Goal: Navigation & Orientation: Find specific page/section

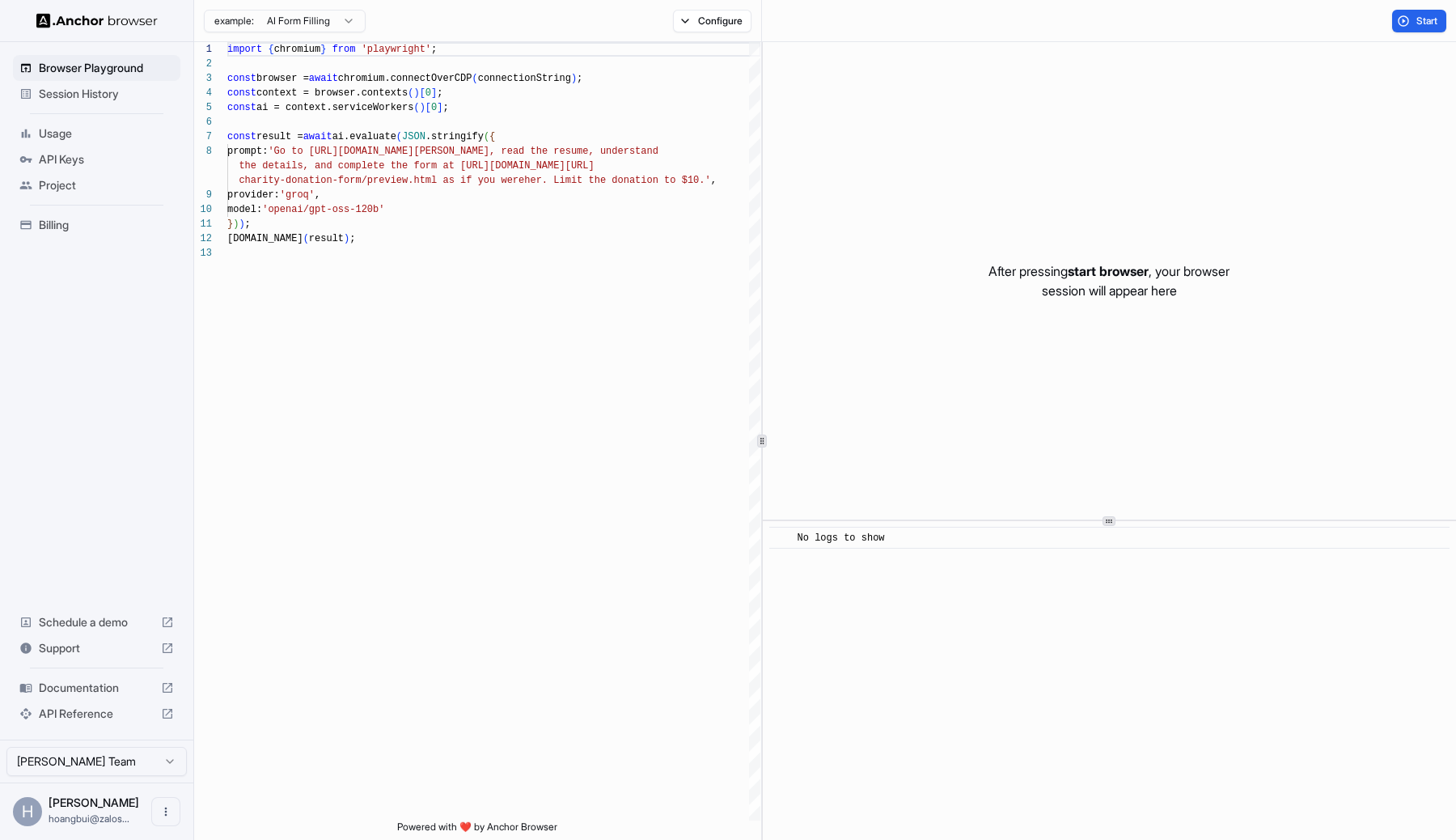
scroll to position [116, 0]
click at [64, 135] on span "Usage" at bounding box center [106, 134] width 136 height 17
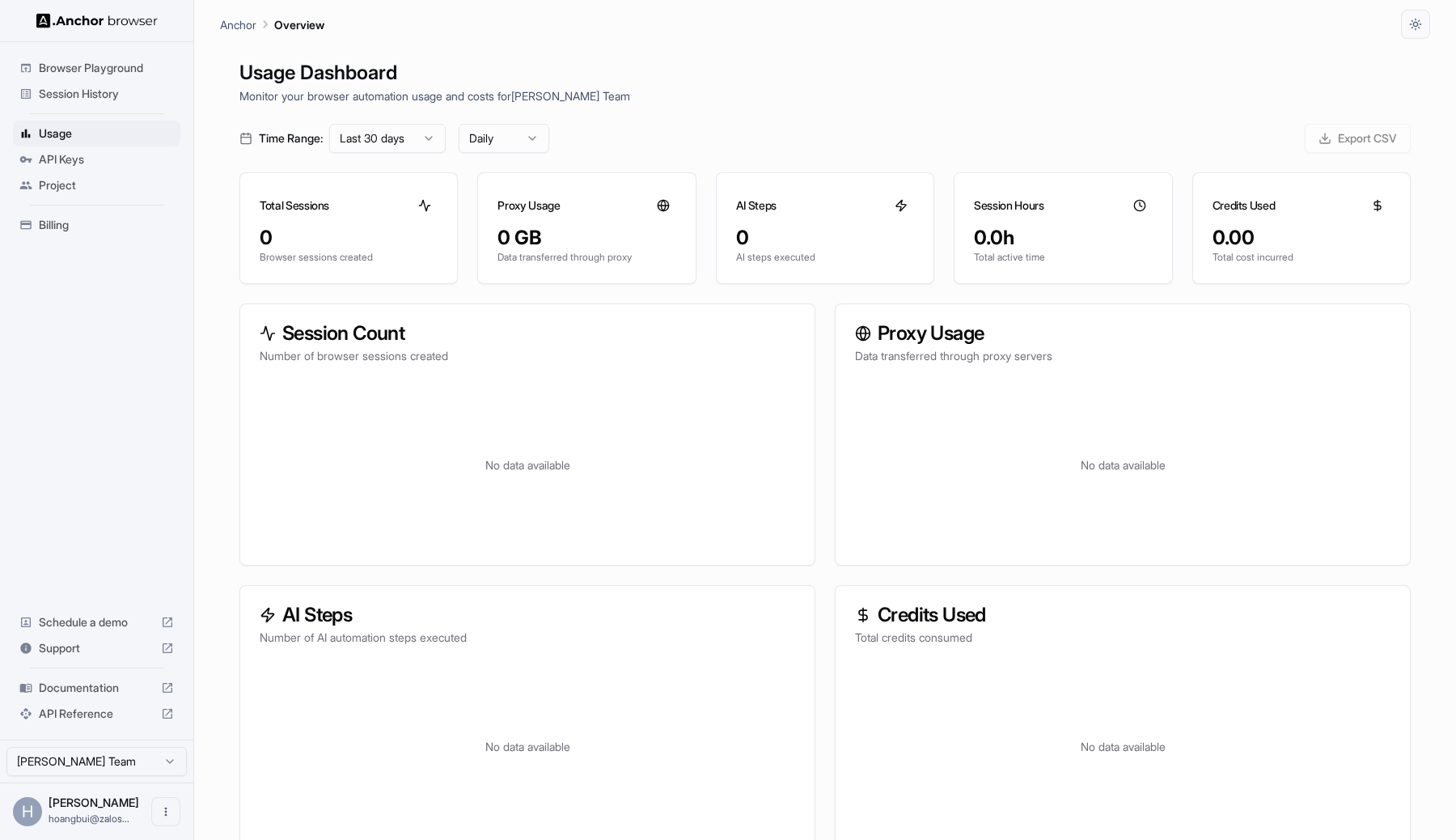
click at [79, 94] on span "Session History" at bounding box center [106, 94] width 136 height 17
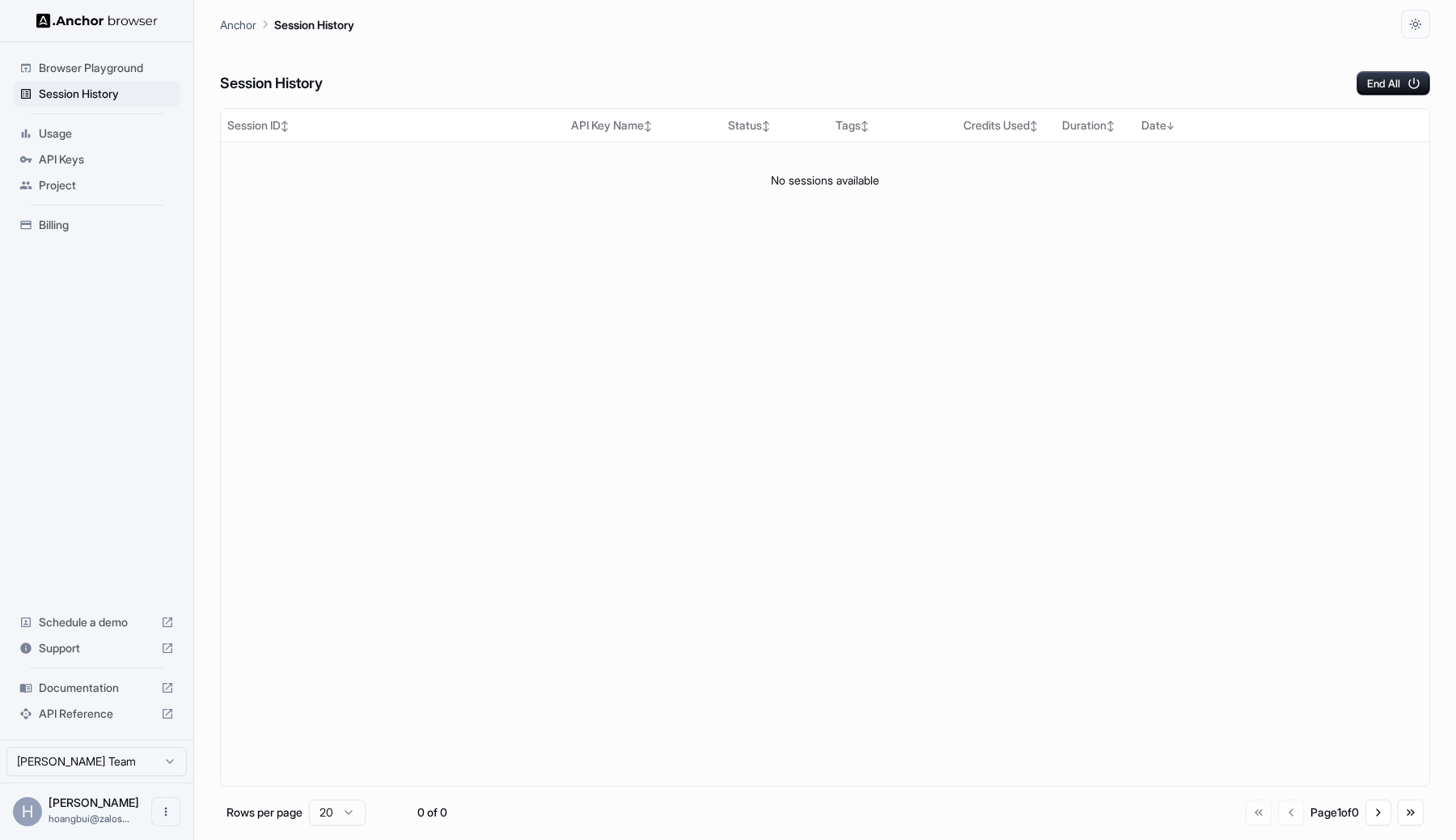
click at [87, 78] on div "Browser Playground" at bounding box center [97, 67] width 168 height 26
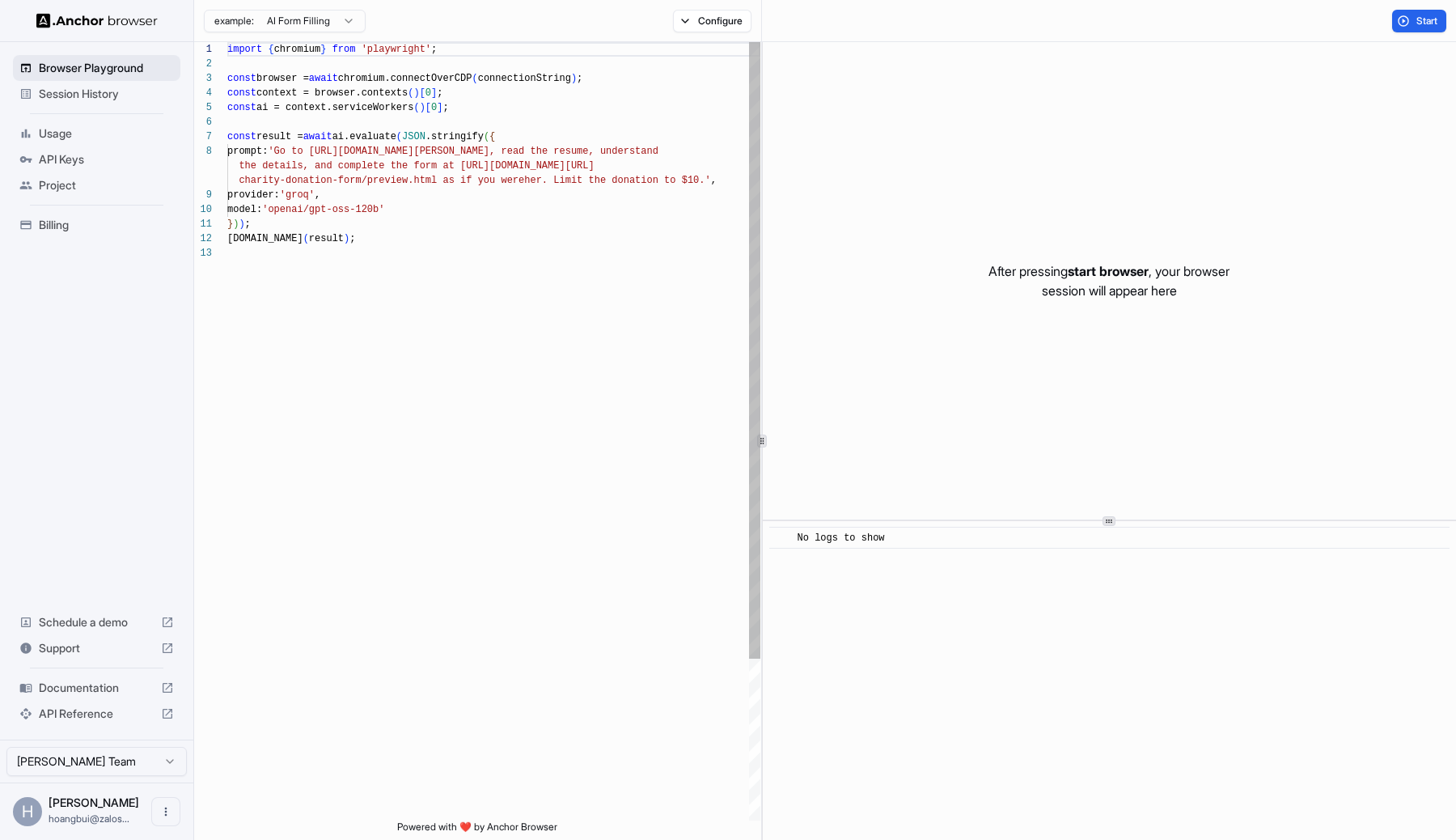
scroll to position [116, 0]
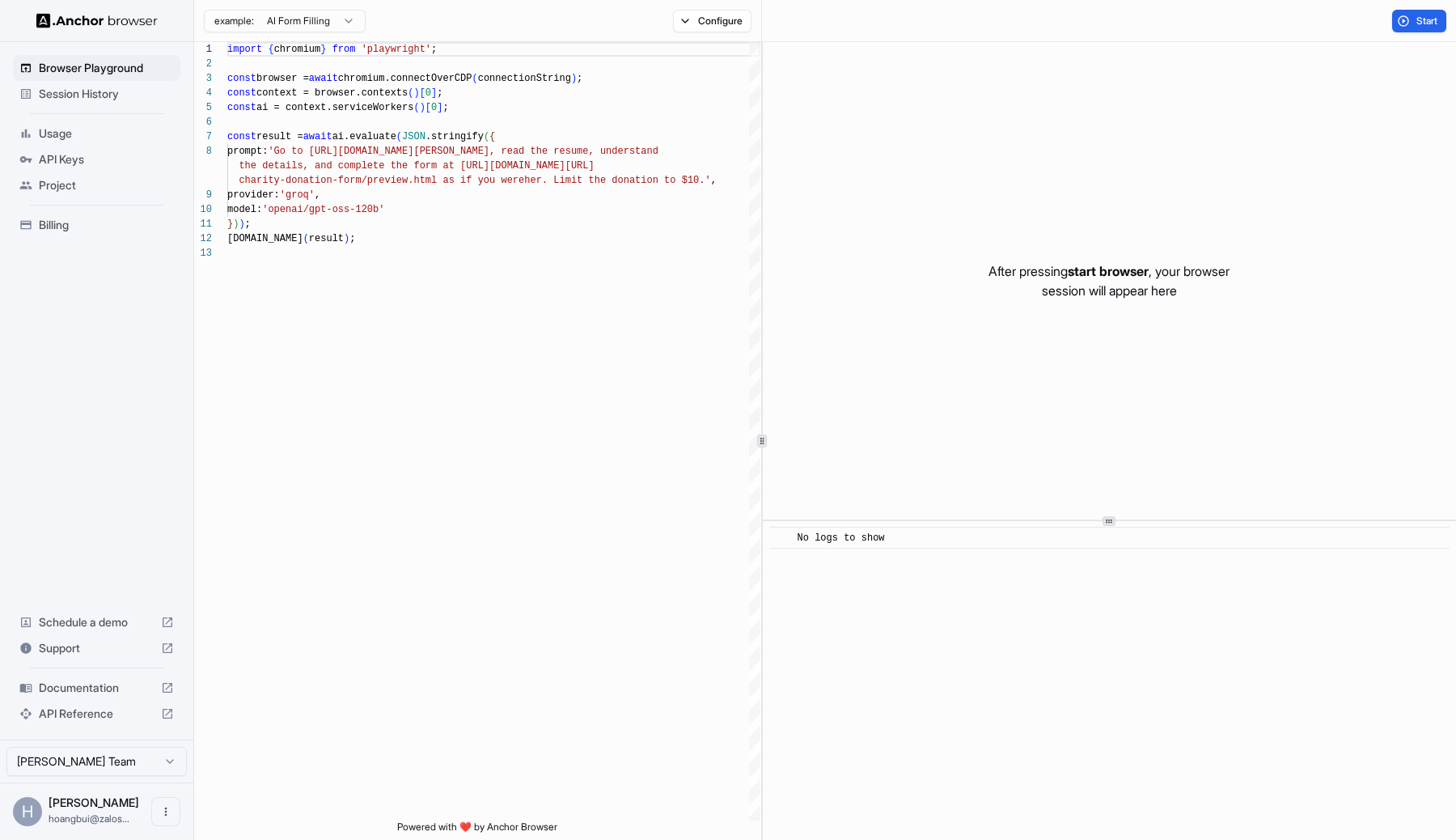
click at [82, 763] on html "Browser Playground Session History Usage API Keys Project Billing Schedule a de…" at bounding box center [728, 420] width 1456 height 840
click at [115, 93] on span "Session History" at bounding box center [106, 94] width 136 height 17
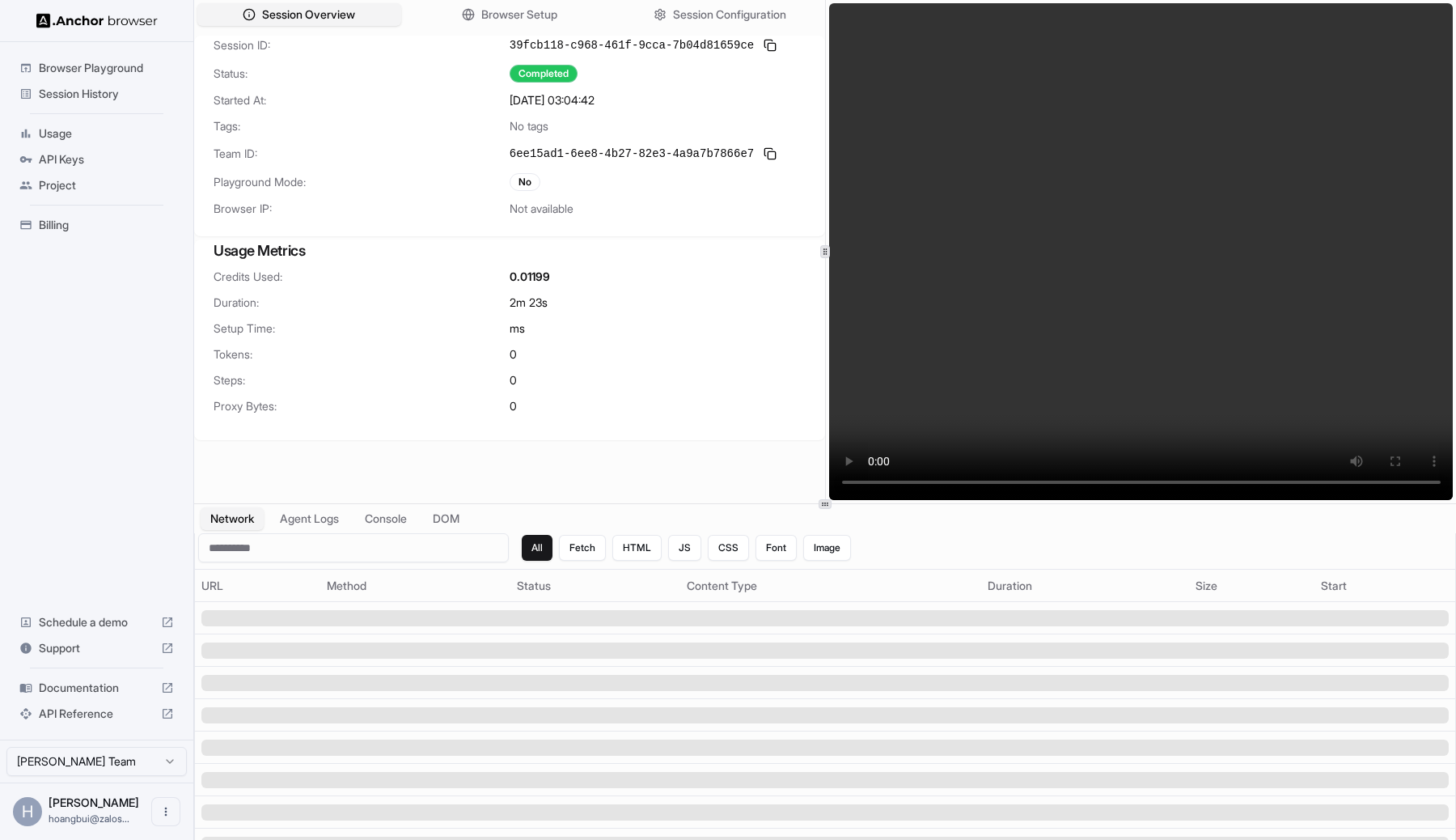
click at [1048, 360] on video at bounding box center [1141, 251] width 625 height 497
